Goal: Book appointment/travel/reservation

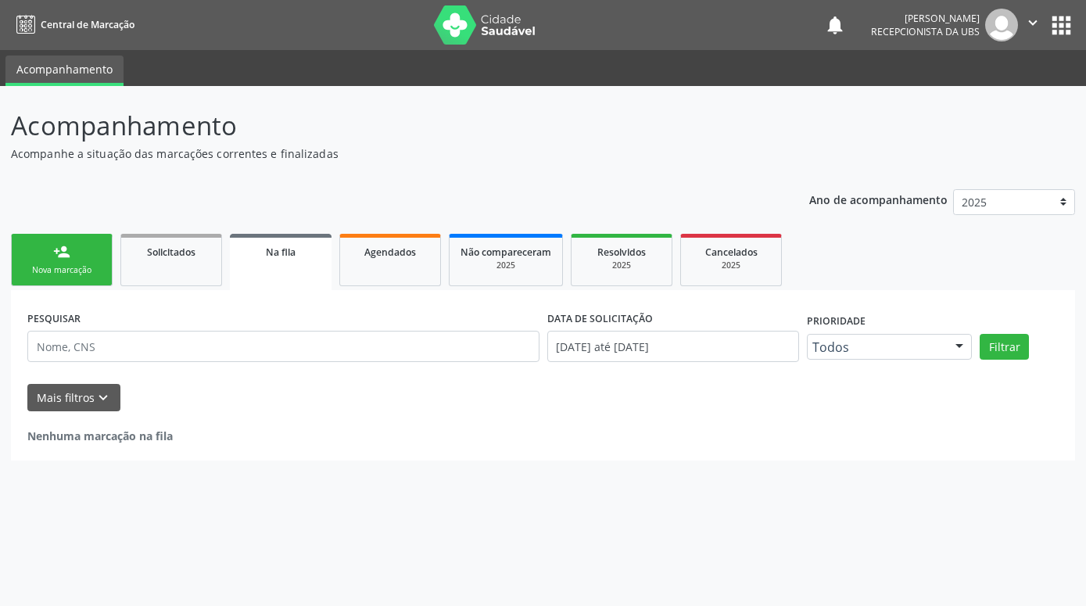
click at [83, 268] on div "Nova marcação" at bounding box center [62, 270] width 78 height 12
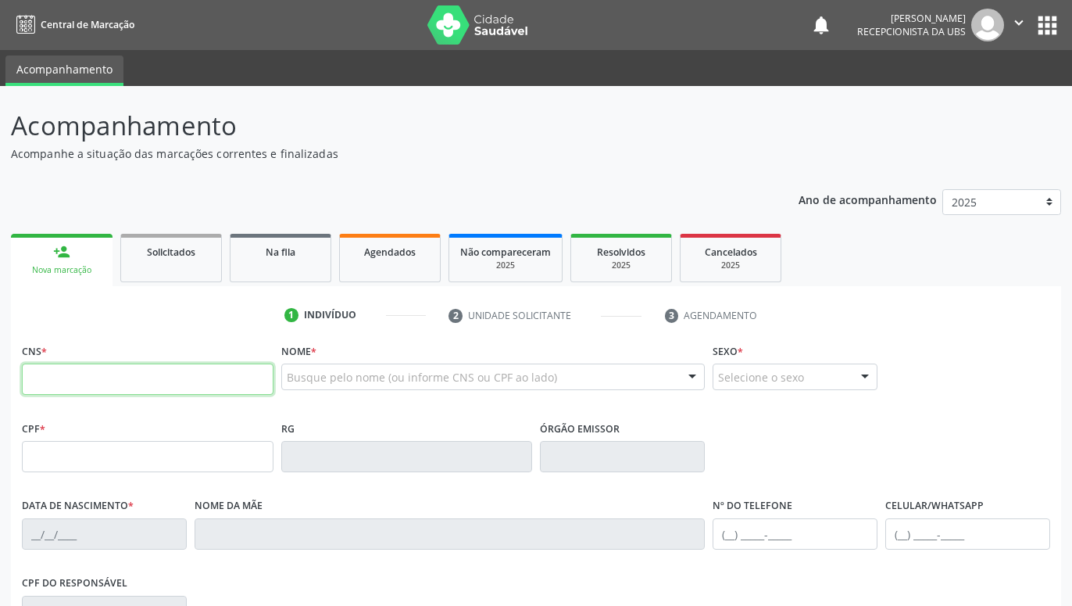
click at [124, 367] on input "text" at bounding box center [148, 378] width 252 height 31
paste input "704 8020 9659 9148"
type input "704 8020 9659 9148"
type input "030.651.224-64"
type input "[DATE]"
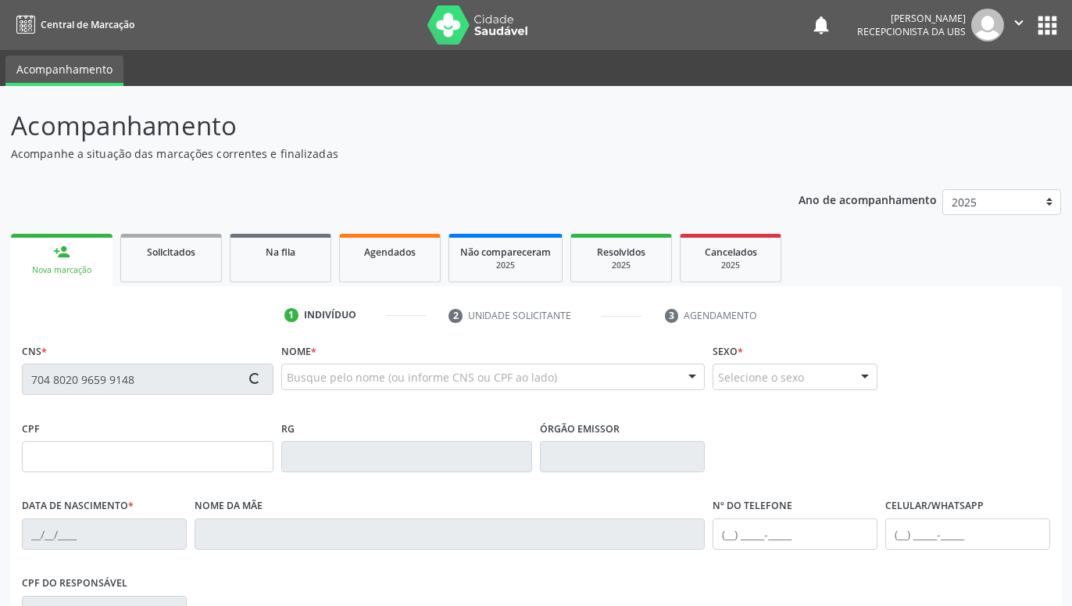
type input "[PERSON_NAME]"
type input "[PHONE_NUMBER]"
type input "588"
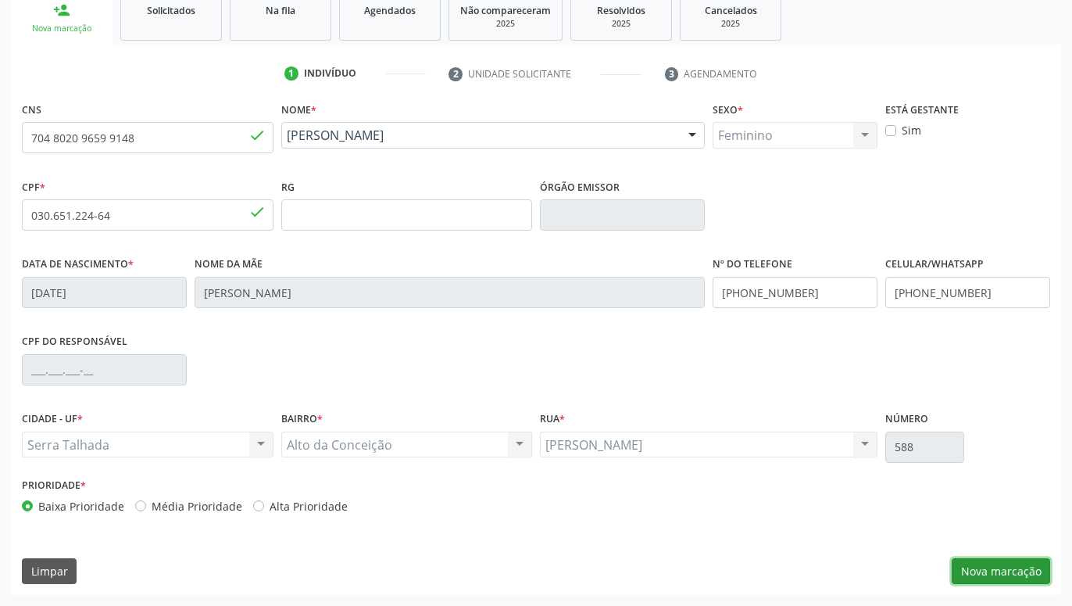
click at [1040, 569] on button "Nova marcação" at bounding box center [1001, 571] width 98 height 27
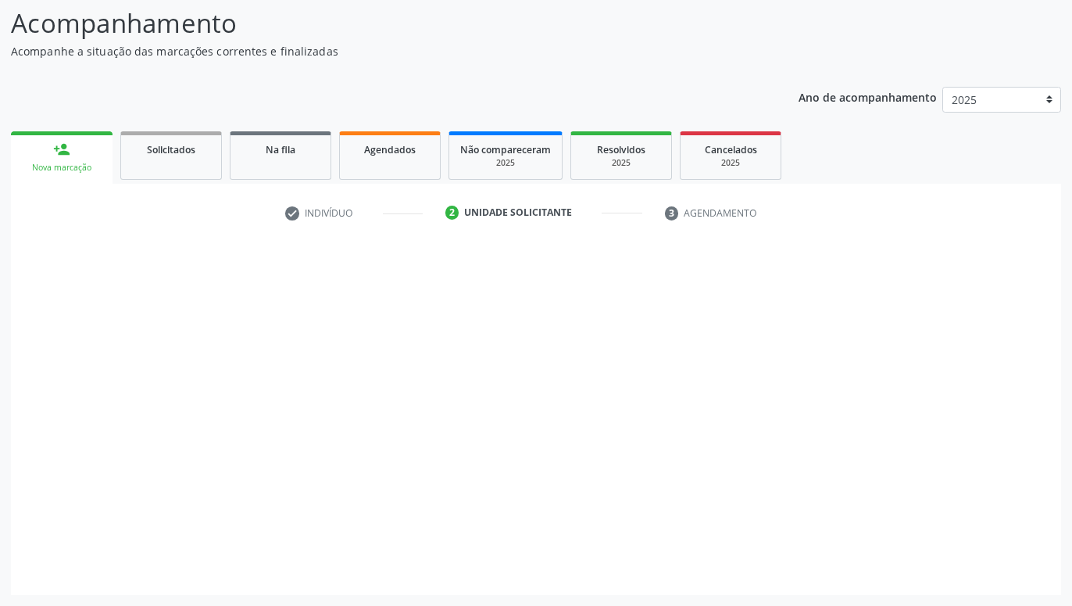
scroll to position [102, 0]
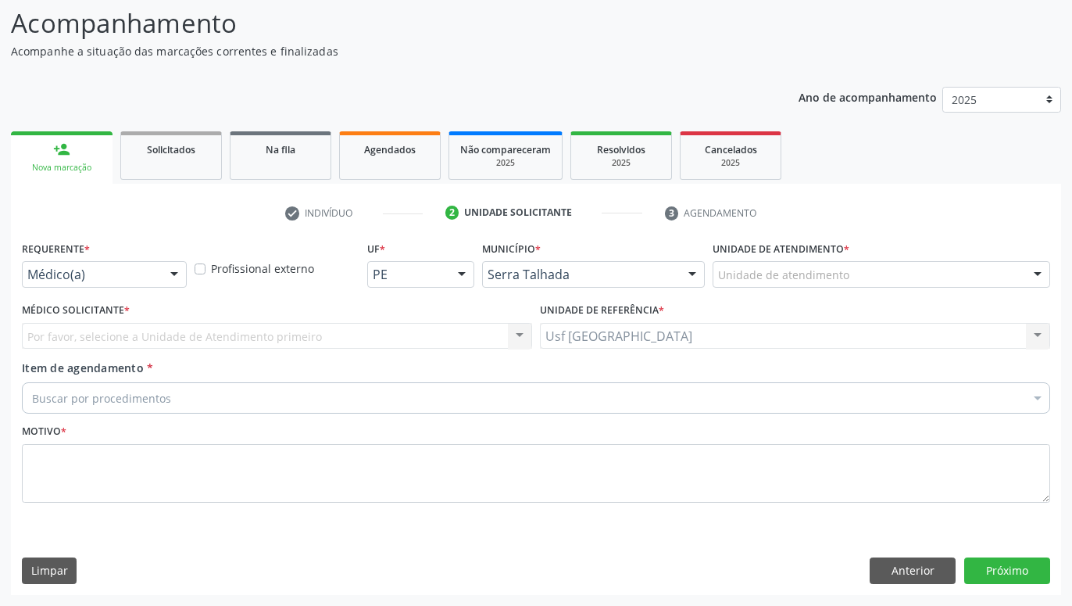
drag, startPoint x: 171, startPoint y: 274, endPoint x: 156, endPoint y: 276, distance: 15.8
click at [170, 274] on div at bounding box center [174, 275] width 23 height 27
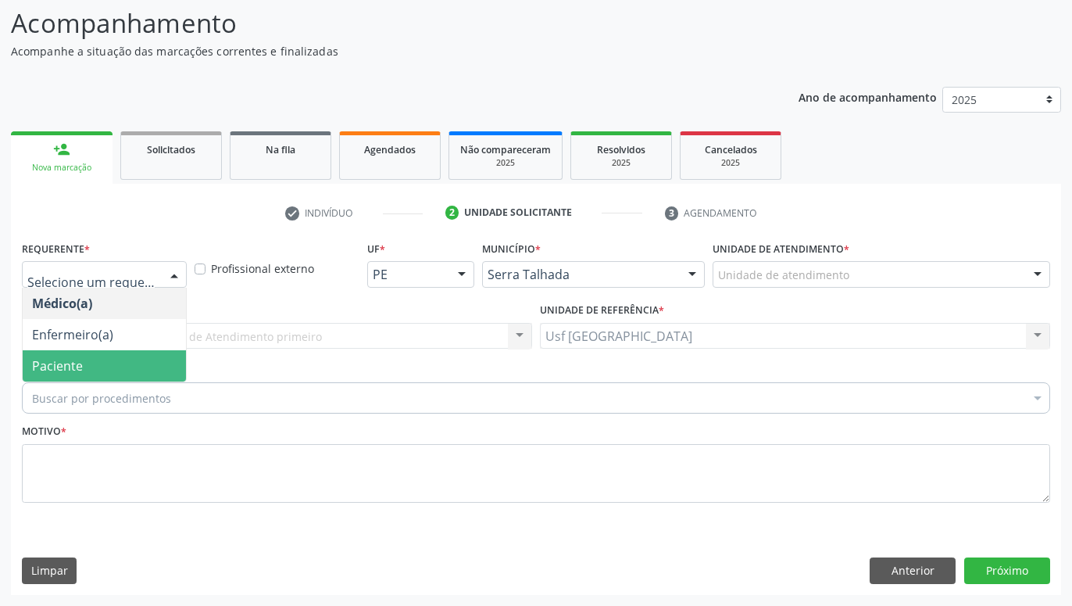
click at [91, 355] on span "Paciente" at bounding box center [104, 365] width 163 height 31
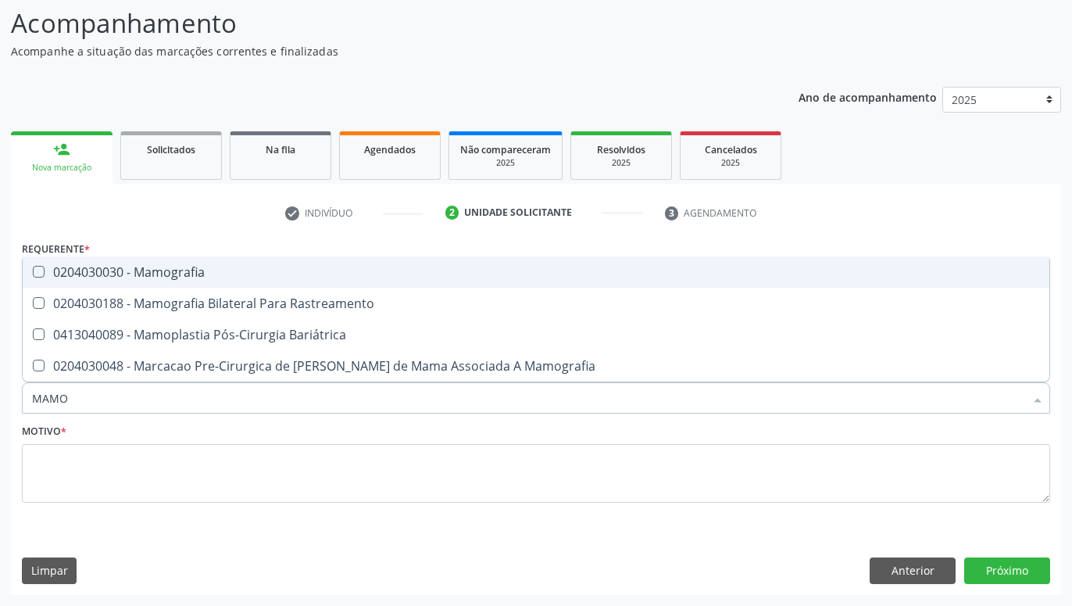
type input "MAMOG"
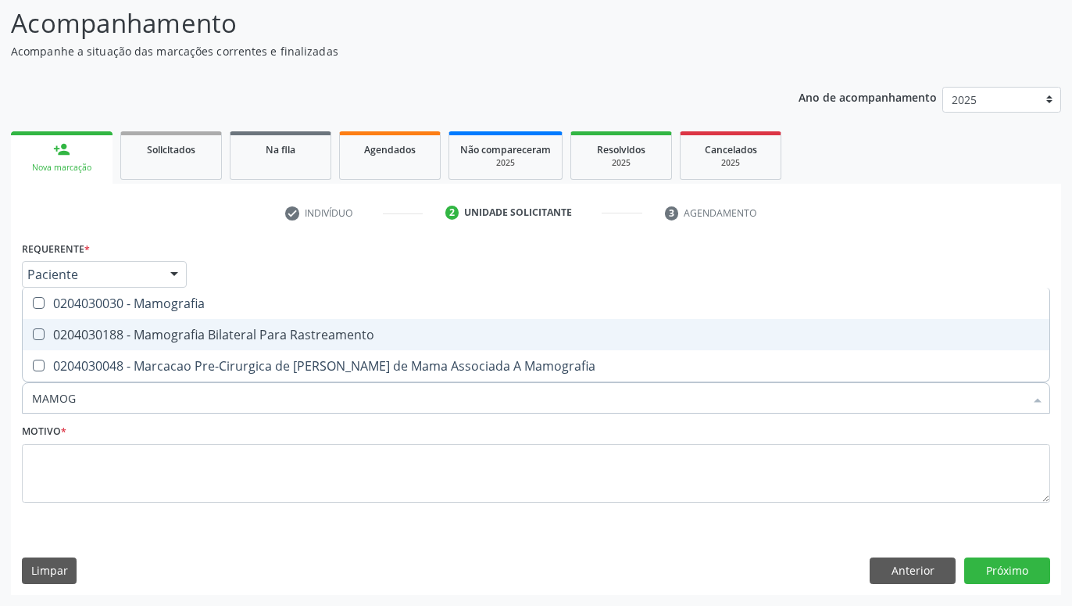
click at [313, 324] on span "0204030188 - Mamografia Bilateral Para Rastreamento" at bounding box center [536, 334] width 1027 height 31
checkbox Rastreamento "true"
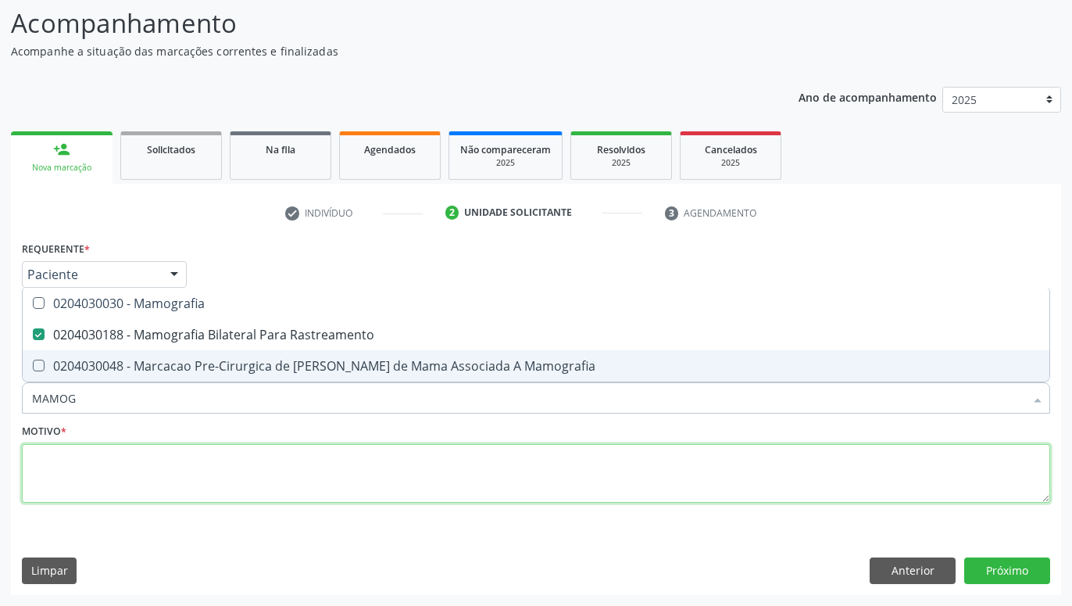
click at [306, 490] on textarea at bounding box center [536, 473] width 1028 height 59
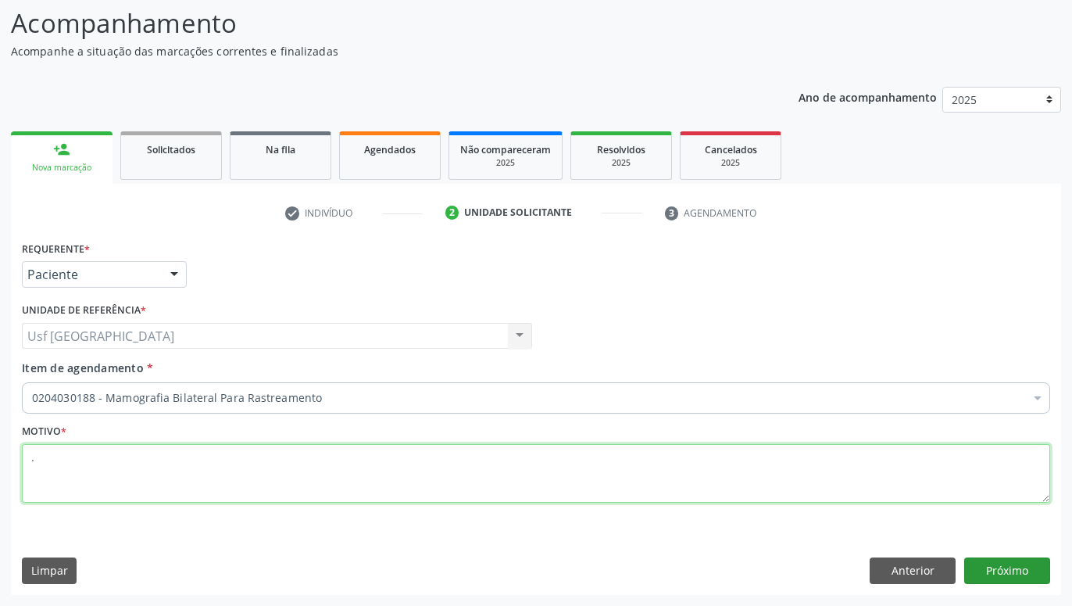
type textarea "."
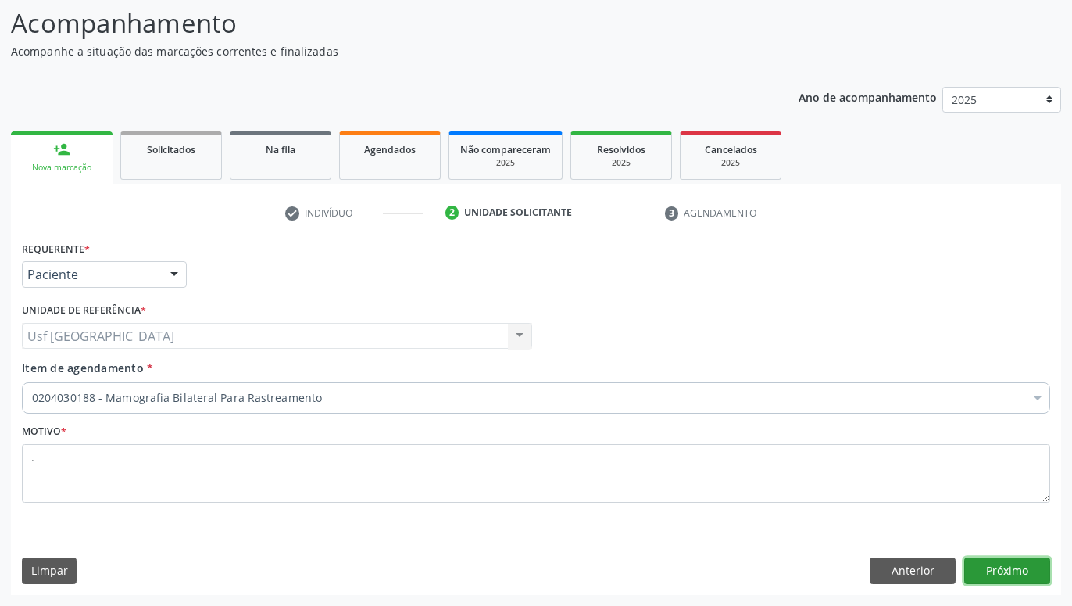
click at [985, 579] on button "Próximo" at bounding box center [1007, 570] width 86 height 27
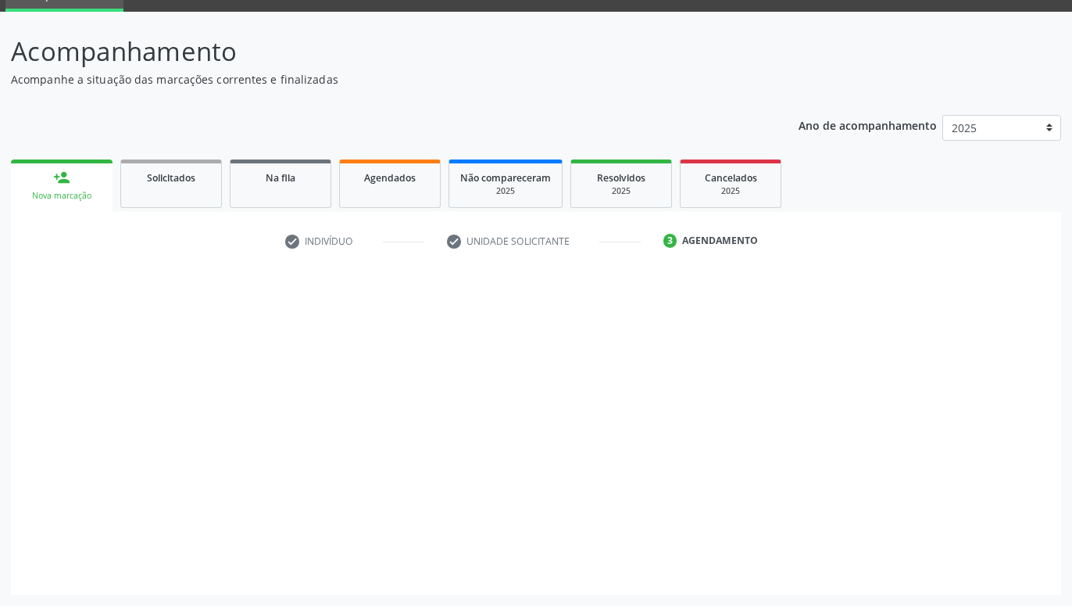
scroll to position [74, 0]
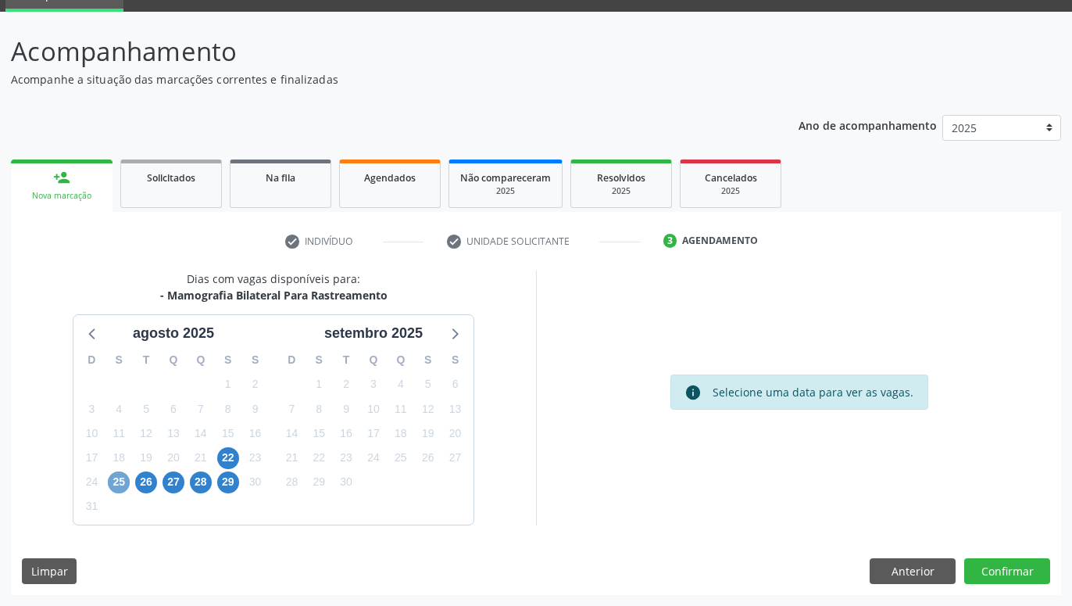
click at [112, 487] on span "25" at bounding box center [119, 482] width 22 height 22
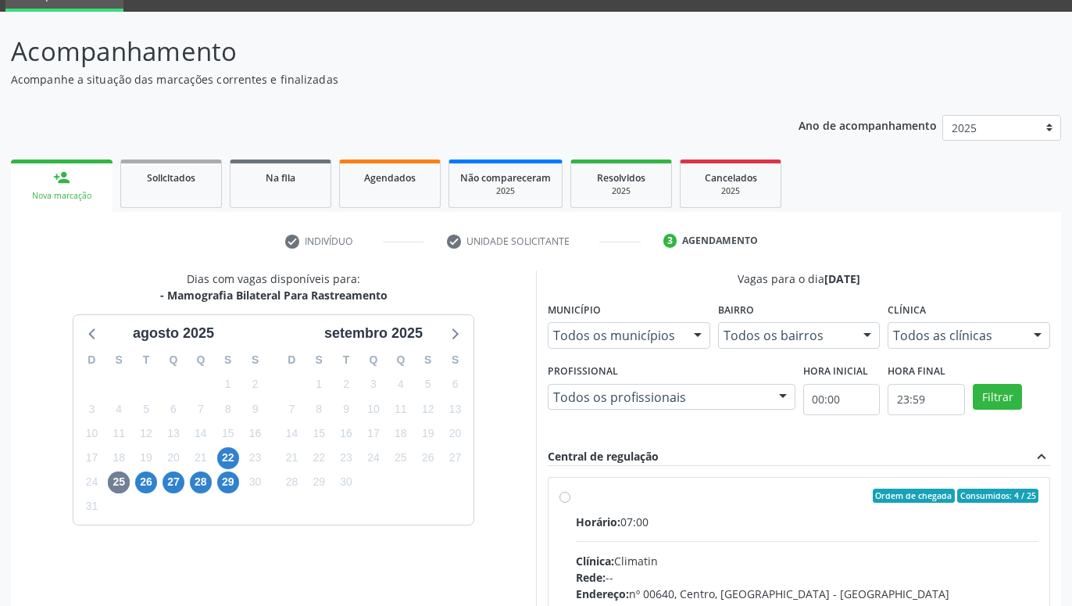
drag, startPoint x: 571, startPoint y: 498, endPoint x: 530, endPoint y: 495, distance: 41.5
click at [569, 499] on div "Ordem de chegada Consumidos: 4 / 25 Horário: 07:00 Clínica: Climatin Rede: -- E…" at bounding box center [799, 608] width 479 height 240
radio input "true"
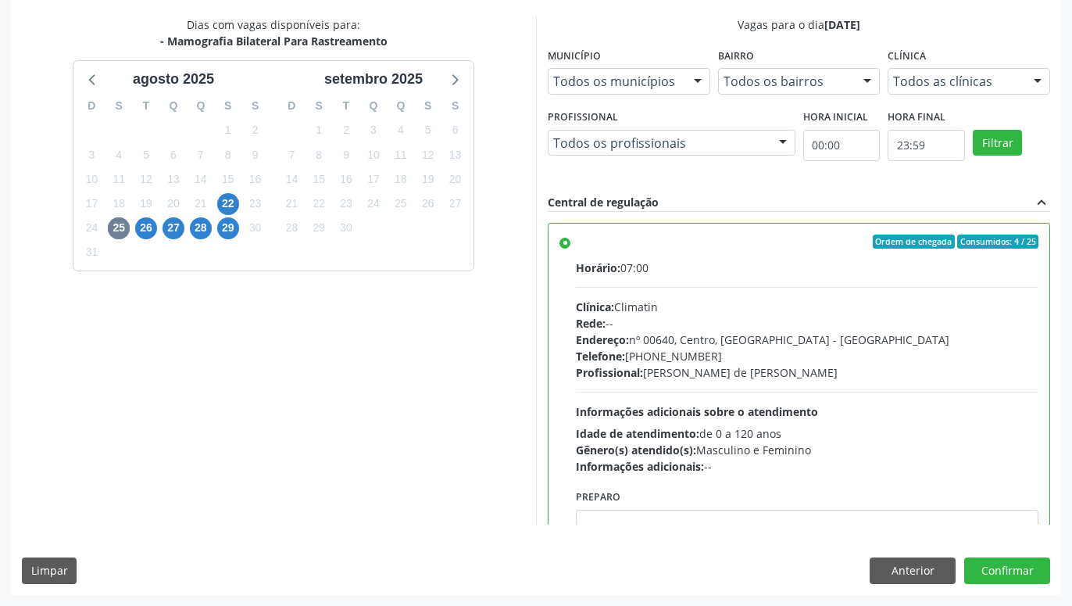
click at [1032, 556] on div "Dias com vagas disponíveis para: - Mamografia Bilateral Para Rastreamento [DATE…" at bounding box center [536, 305] width 1050 height 578
click at [1017, 574] on button "Confirmar" at bounding box center [1007, 570] width 86 height 27
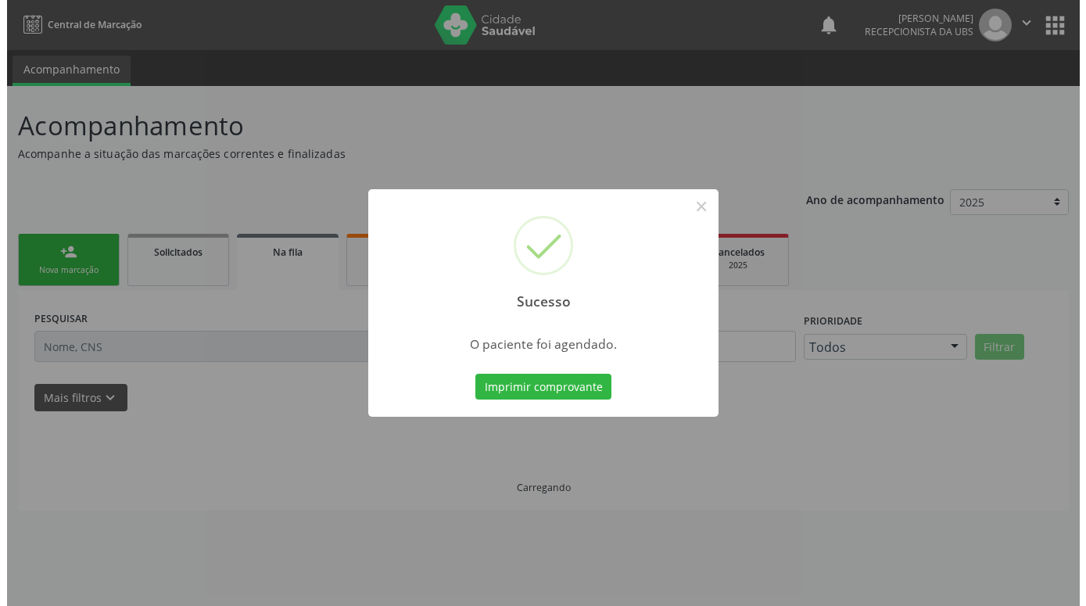
scroll to position [0, 0]
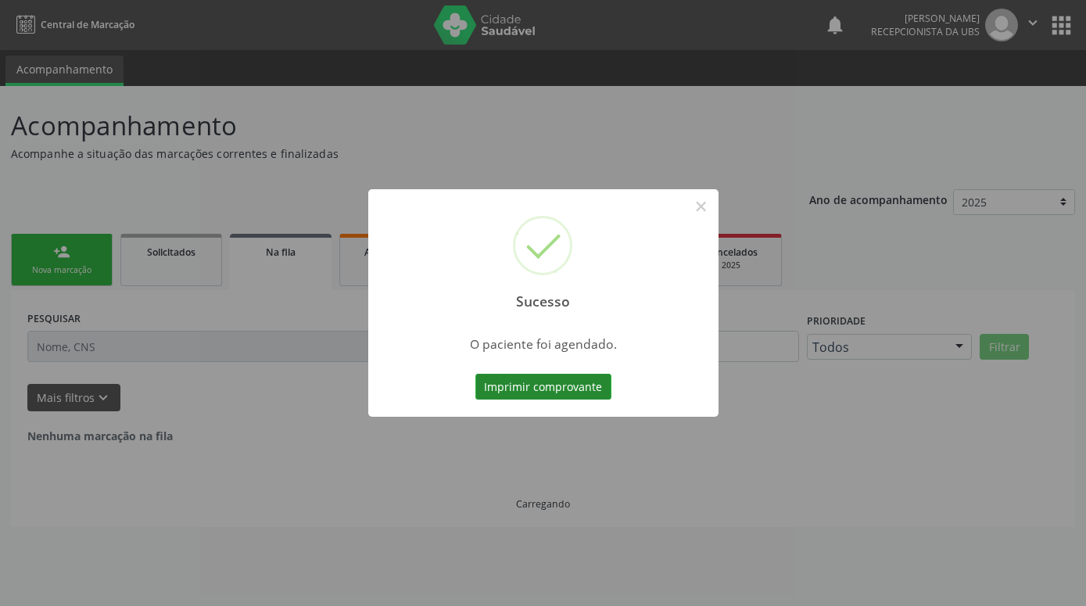
click at [509, 392] on button "Imprimir comprovante" at bounding box center [543, 387] width 136 height 27
